Goal: Task Accomplishment & Management: Use online tool/utility

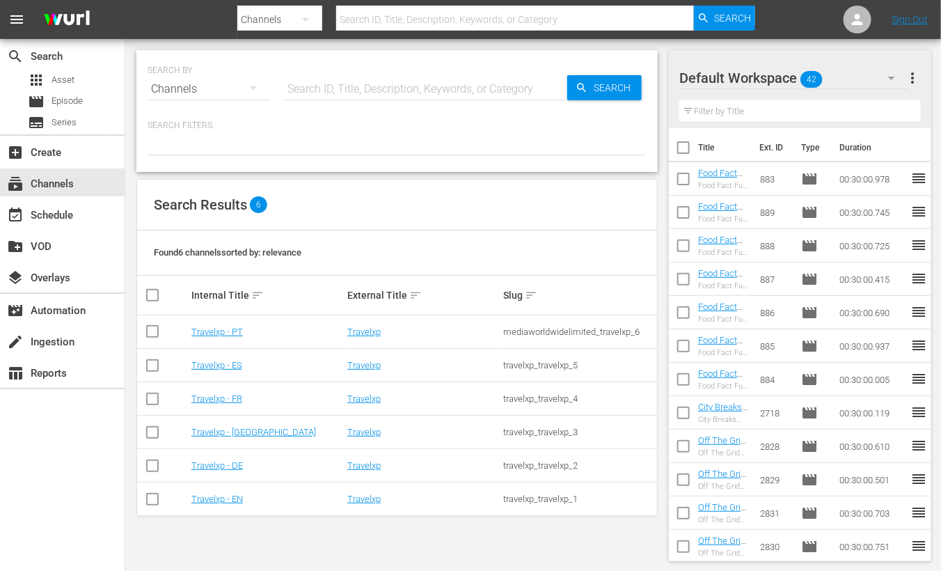
click at [230, 489] on td "Travelxp - EN" at bounding box center [267, 498] width 156 height 33
click at [230, 498] on link "Travelxp - EN" at bounding box center [217, 498] width 52 height 10
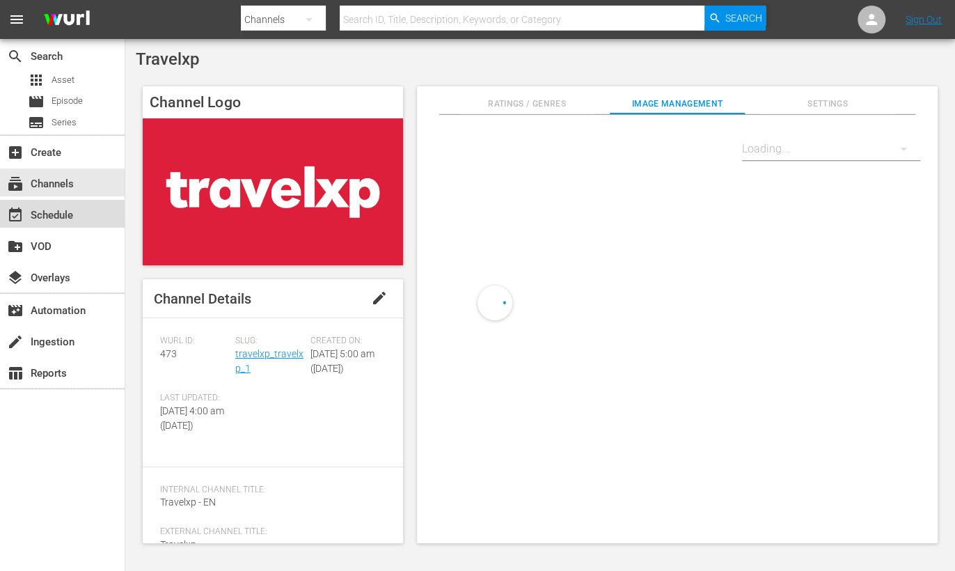
click at [55, 207] on div "event_available Schedule" at bounding box center [39, 213] width 78 height 13
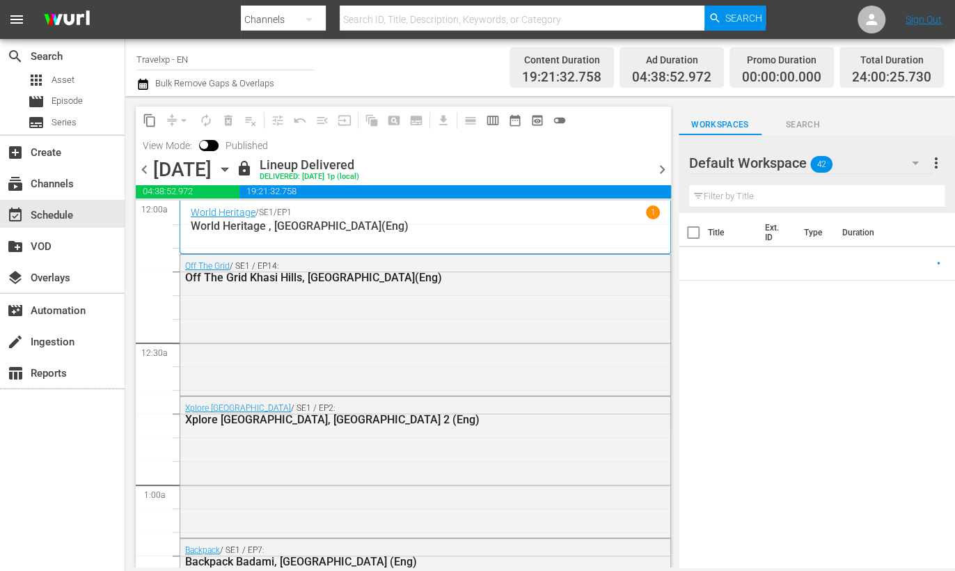
click at [664, 164] on span "chevron_right" at bounding box center [662, 169] width 17 height 17
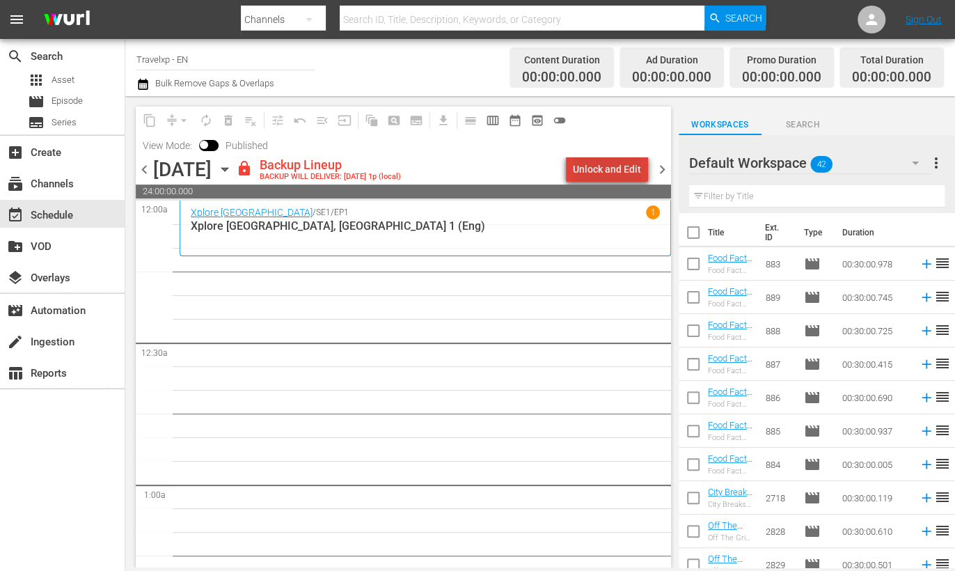
click at [631, 167] on div "Unlock and Edit" at bounding box center [607, 169] width 68 height 25
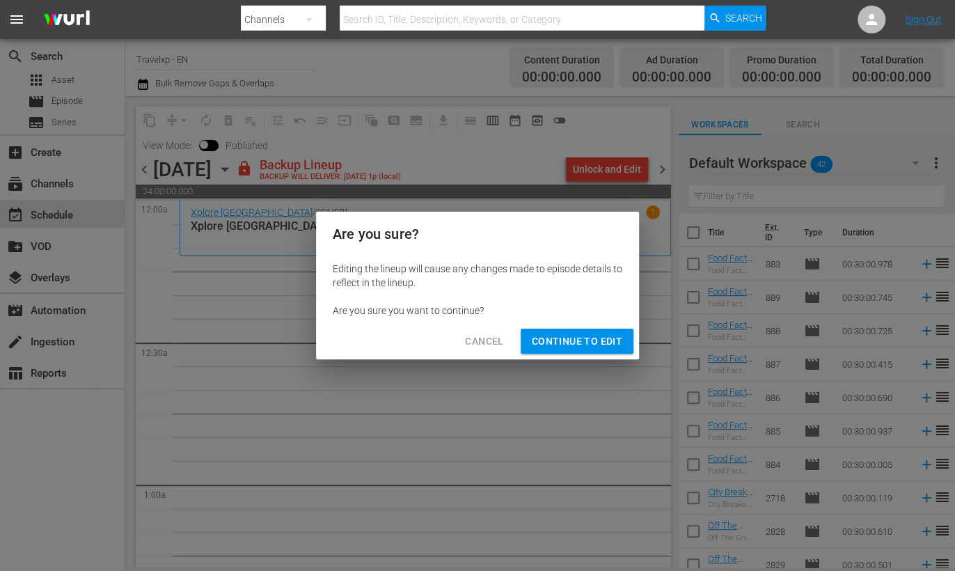
click at [567, 341] on span "Continue to Edit" at bounding box center [577, 341] width 90 height 17
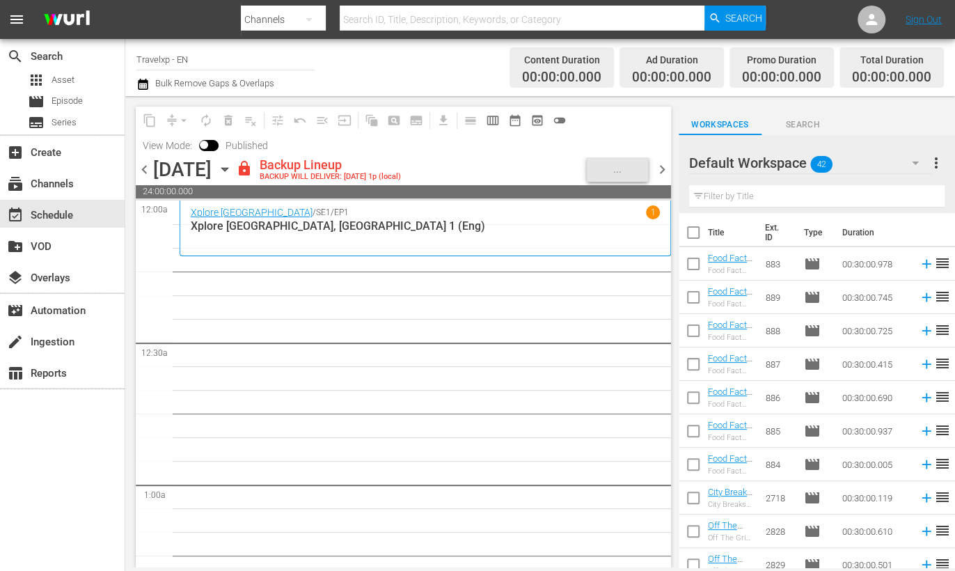
click at [796, 199] on input "text" at bounding box center [816, 196] width 255 height 22
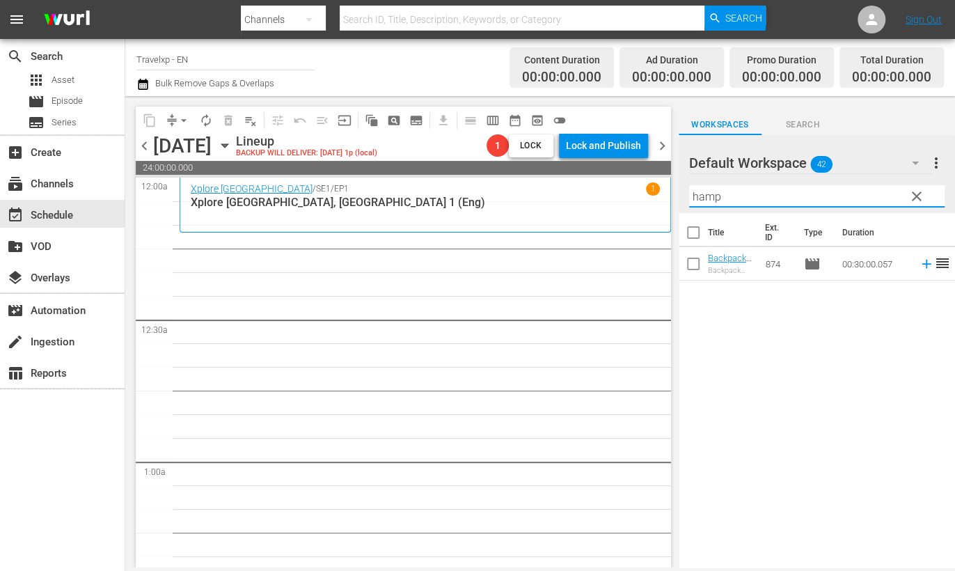
type input "hamp"
click at [916, 156] on icon "button" at bounding box center [915, 163] width 17 height 17
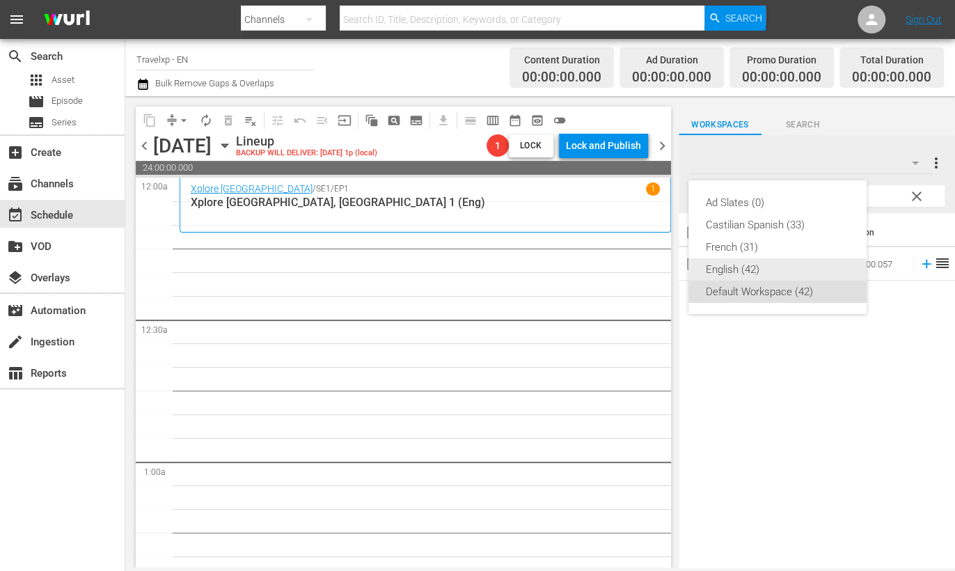
click at [741, 266] on div "English (42)" at bounding box center [777, 269] width 145 height 22
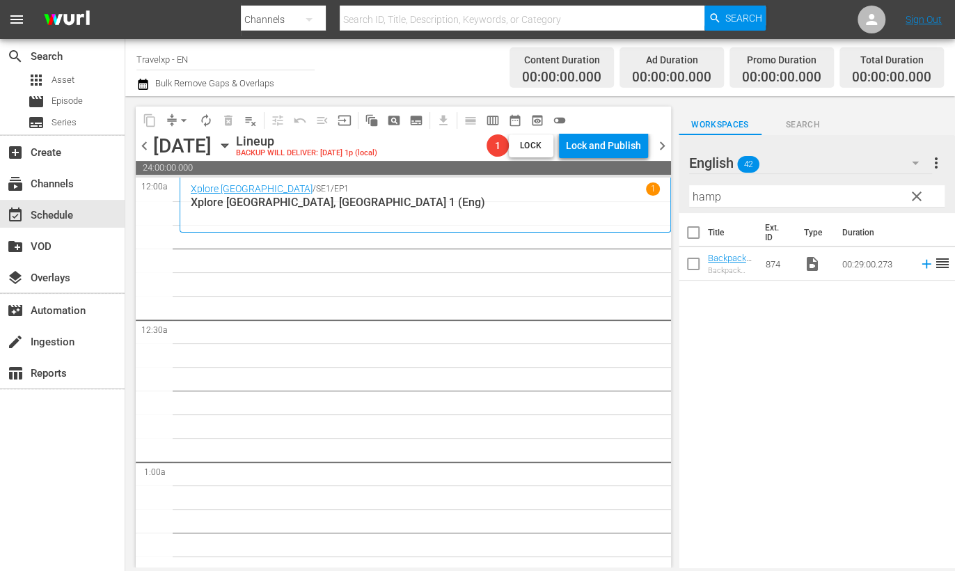
click at [919, 159] on icon "button" at bounding box center [915, 163] width 17 height 17
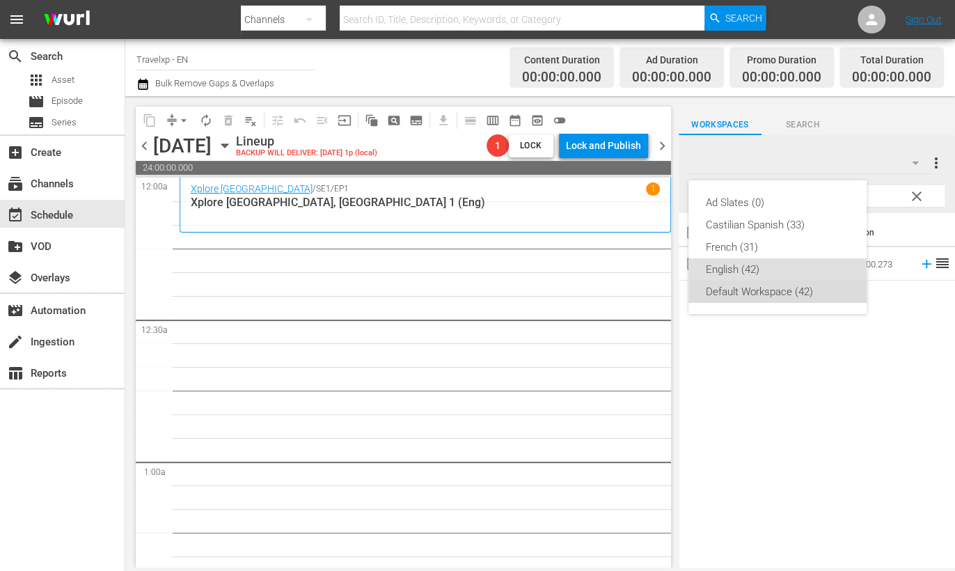
click at [748, 293] on div "Default Workspace (42)" at bounding box center [777, 292] width 145 height 22
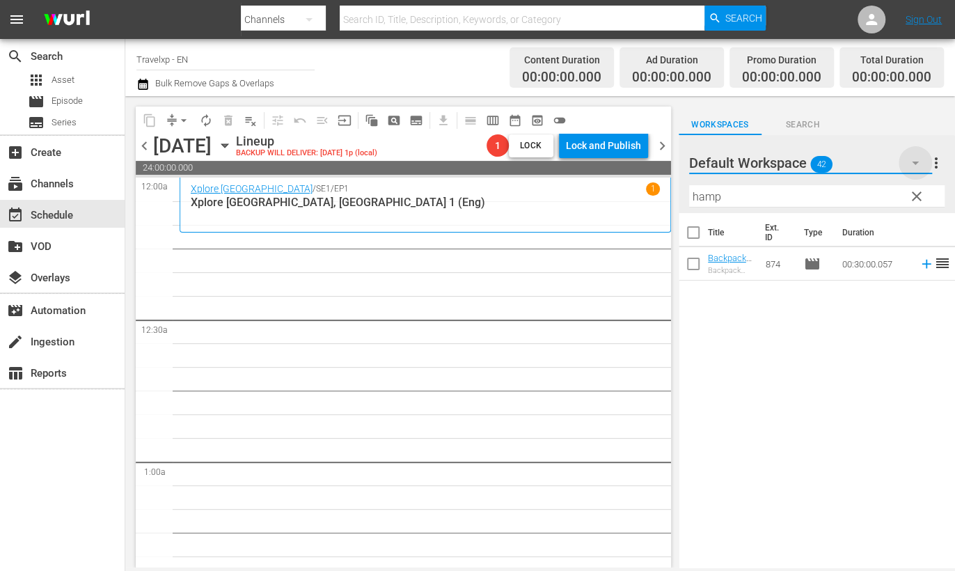
click at [917, 162] on icon "button" at bounding box center [915, 162] width 7 height 3
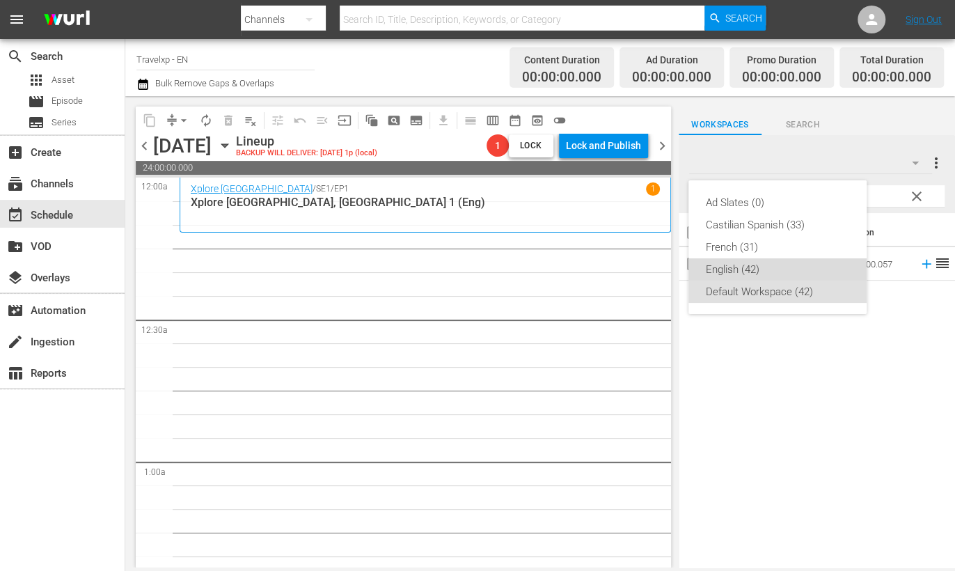
click at [746, 269] on div "English (42)" at bounding box center [777, 269] width 145 height 22
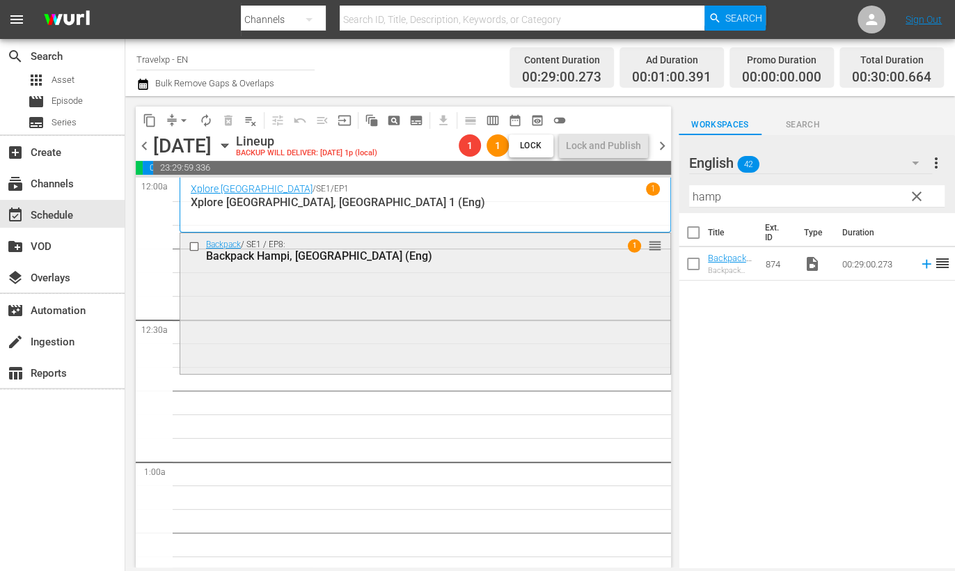
click at [290, 249] on div "Backpack Hampi, [GEOGRAPHIC_DATA] (Eng)" at bounding box center [401, 255] width 390 height 13
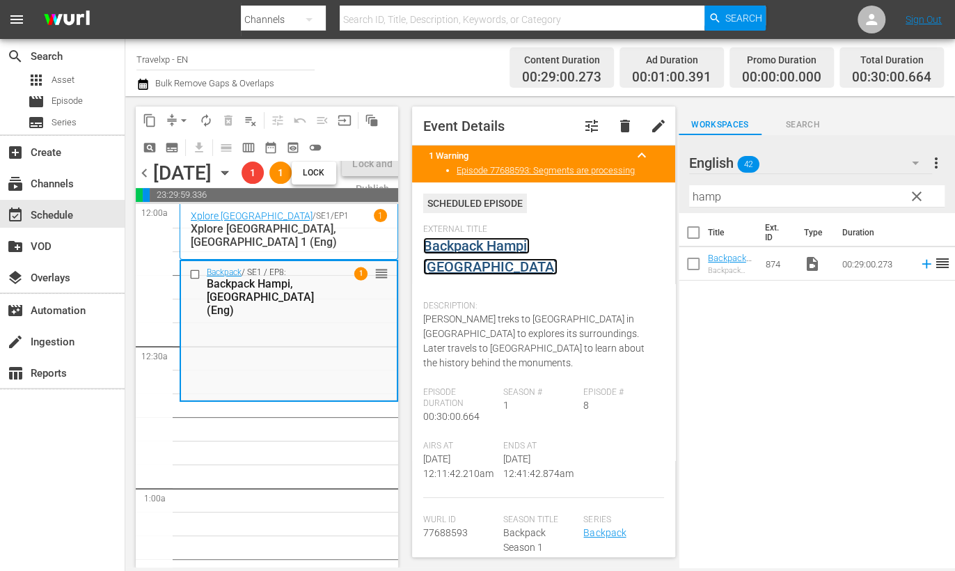
click at [491, 248] on link "Backpack Hampi, [GEOGRAPHIC_DATA]" at bounding box center [490, 256] width 134 height 38
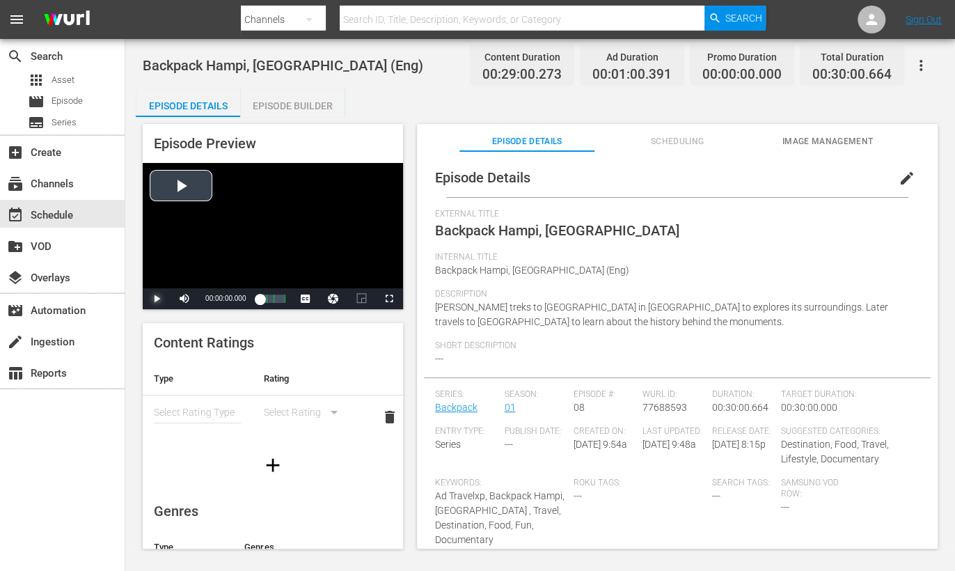
click at [157, 299] on span "Video Player" at bounding box center [157, 299] width 0 height 0
click at [214, 298] on div "Volume Level" at bounding box center [215, 299] width 29 height 2
click at [143, 288] on button "Pause" at bounding box center [157, 298] width 28 height 21
